Goal: Task Accomplishment & Management: Manage account settings

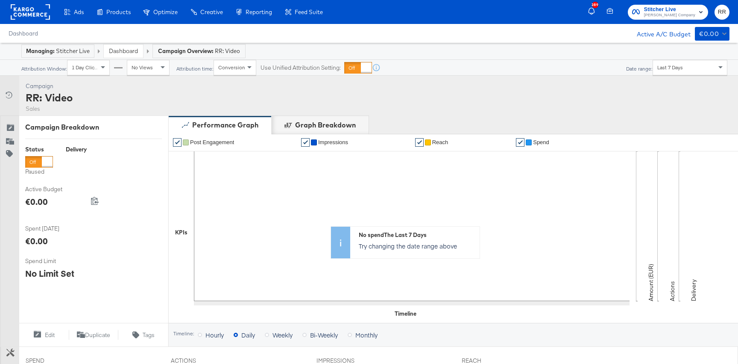
scroll to position [261, 0]
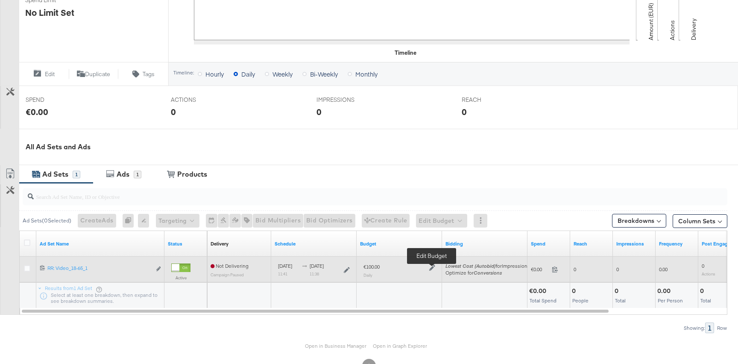
click at [432, 266] on icon at bounding box center [432, 268] width 6 height 6
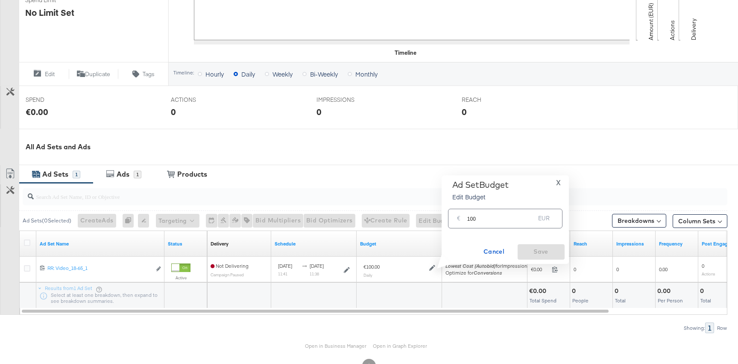
click at [482, 218] on input "100" at bounding box center [502, 215] width 68 height 18
type input "1"
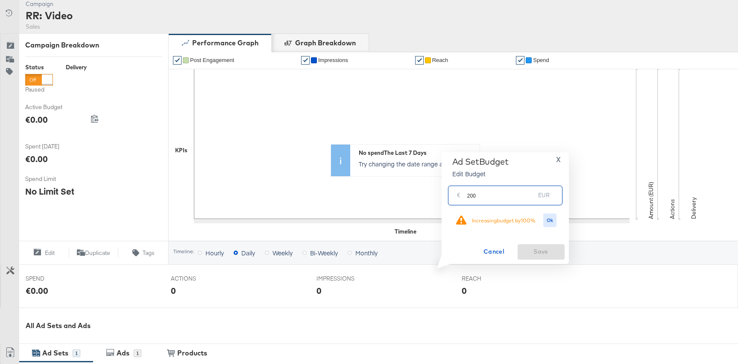
scroll to position [188, 0]
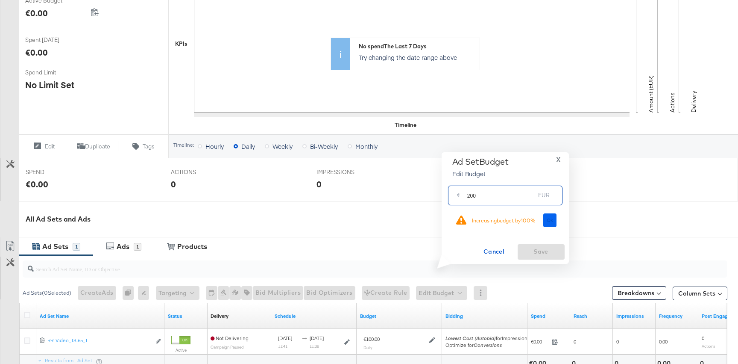
type input "200"
click at [546, 220] on button "Ok" at bounding box center [551, 220] width 14 height 14
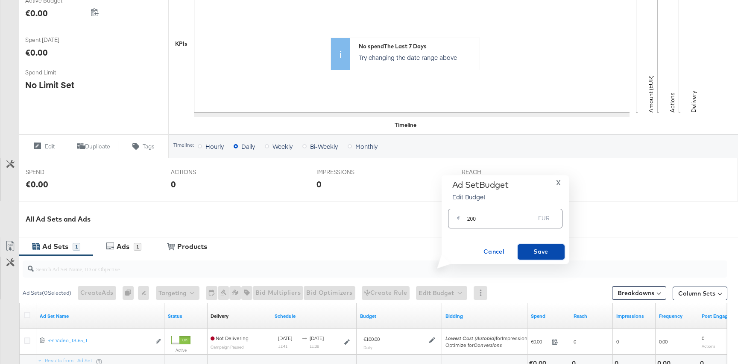
click at [541, 250] on span "Save" at bounding box center [541, 251] width 40 height 11
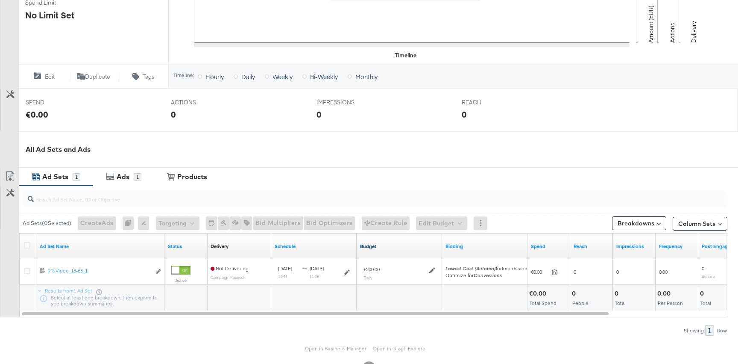
scroll to position [261, 0]
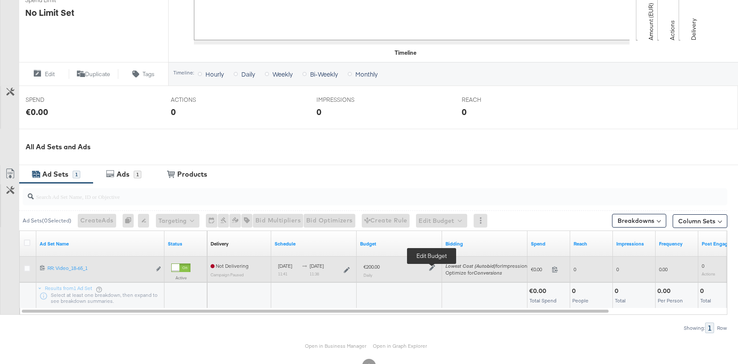
click at [435, 266] on icon at bounding box center [432, 268] width 6 height 6
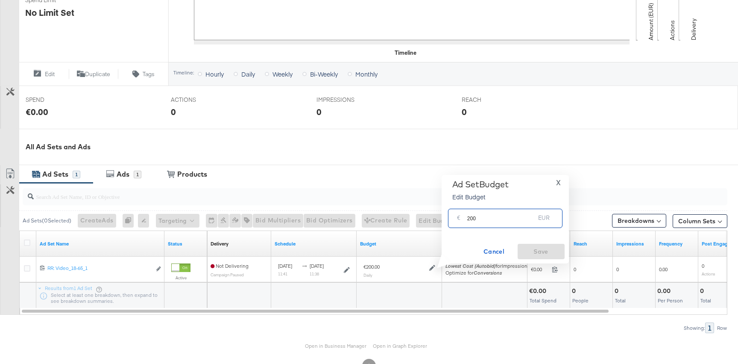
drag, startPoint x: 469, startPoint y: 219, endPoint x: 547, endPoint y: 218, distance: 77.8
click at [542, 218] on div "€ 200 EUR" at bounding box center [505, 218] width 115 height 19
type input "100"
click at [544, 253] on span "Save" at bounding box center [541, 251] width 40 height 11
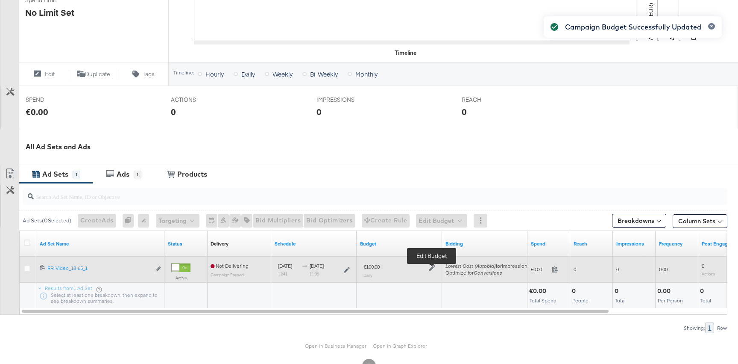
click at [431, 268] on icon at bounding box center [432, 268] width 6 height 6
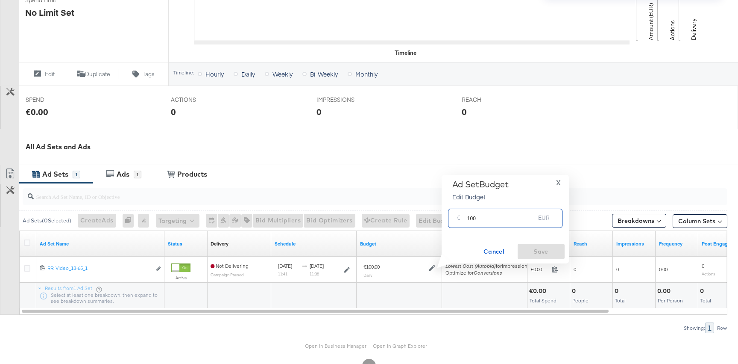
drag, startPoint x: 468, startPoint y: 219, endPoint x: 535, endPoint y: 219, distance: 66.7
click at [535, 219] on div "Managing: Stitcher Live Dashboard Campaign Overview: RR: Video Attribution Wind…" at bounding box center [369, 87] width 738 height 610
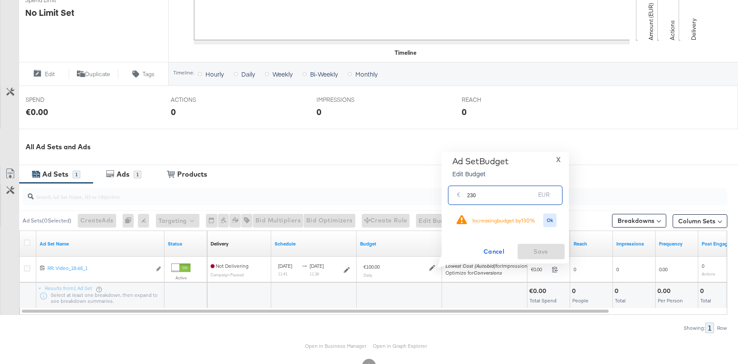
drag, startPoint x: 467, startPoint y: 197, endPoint x: 565, endPoint y: 197, distance: 98.3
click at [562, 197] on div "€ 230 EUR" at bounding box center [505, 194] width 115 height 19
type input "300"
click at [549, 218] on span "Ok" at bounding box center [550, 220] width 7 height 6
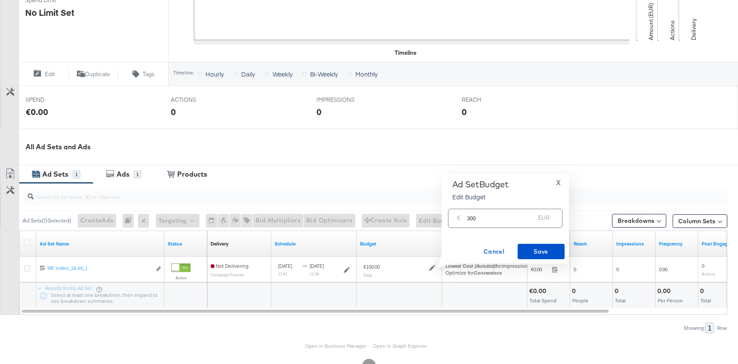
click at [537, 260] on div "Ad Set Budget Edit Budget X € 300 EUR Cancel Save" at bounding box center [505, 219] width 127 height 88
click at [542, 247] on span "Save" at bounding box center [541, 251] width 40 height 11
